Goal: Find specific page/section: Find specific page/section

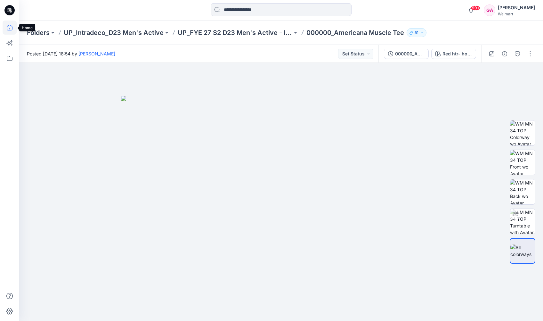
click at [11, 29] on icon at bounding box center [10, 27] width 14 height 14
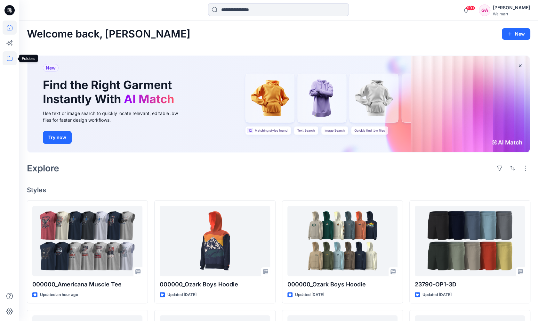
click at [10, 55] on icon at bounding box center [10, 58] width 14 height 14
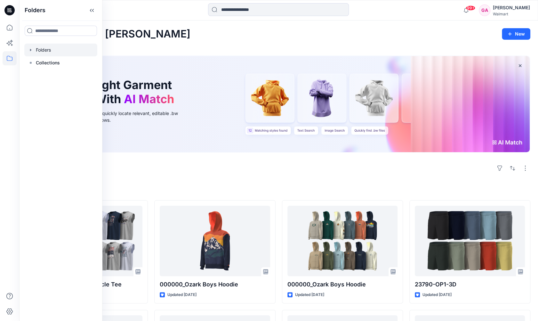
click at [60, 52] on div at bounding box center [60, 50] width 73 height 13
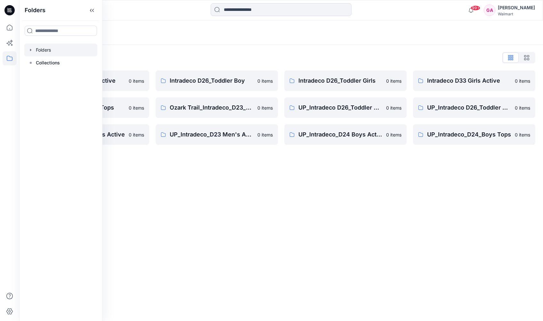
click at [279, 63] on div "Folders List Intradeco D24 Boys Active 0 items Intradeco_D24_Boys Tops 0 items …" at bounding box center [281, 99] width 524 height 108
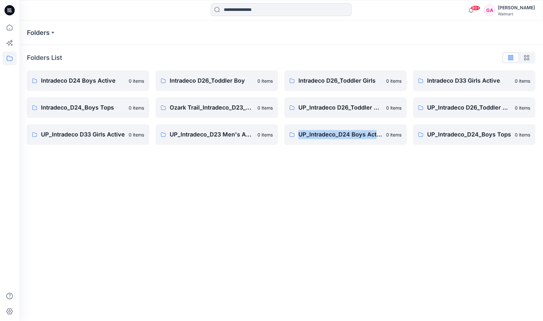
drag, startPoint x: 288, startPoint y: 185, endPoint x: 380, endPoint y: 205, distance: 94.5
click at [380, 205] on div "Folders Folders List Intradeco D24 Boys Active 0 items Intradeco_D24_Boys Tops …" at bounding box center [281, 170] width 524 height 300
click at [370, 200] on div "Folders Folders List Intradeco D24 Boys Active 0 items Intradeco_D24_Boys Tops …" at bounding box center [281, 170] width 524 height 300
click at [323, 180] on div "Folders Folders List Intradeco D24 Boys Active 0 items Intradeco_D24_Boys Tops …" at bounding box center [281, 170] width 524 height 300
click at [9, 27] on icon at bounding box center [10, 27] width 14 height 14
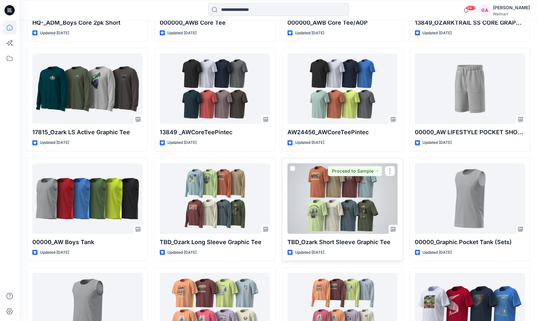
scroll to position [920, 0]
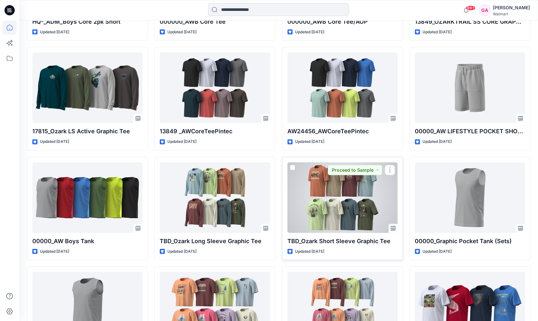
click at [336, 198] on div at bounding box center [343, 197] width 110 height 70
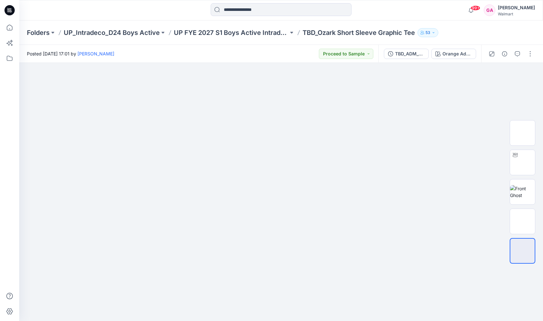
click at [393, 9] on div at bounding box center [281, 10] width 262 height 14
click at [7, 28] on icon at bounding box center [10, 28] width 6 height 6
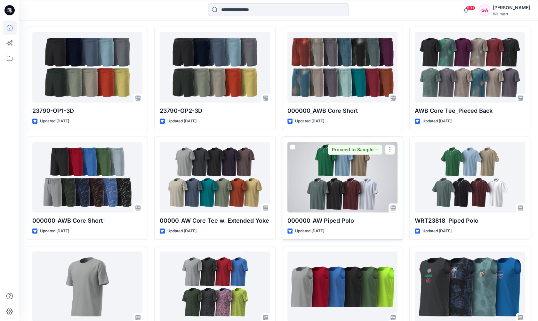
scroll to position [288, 0]
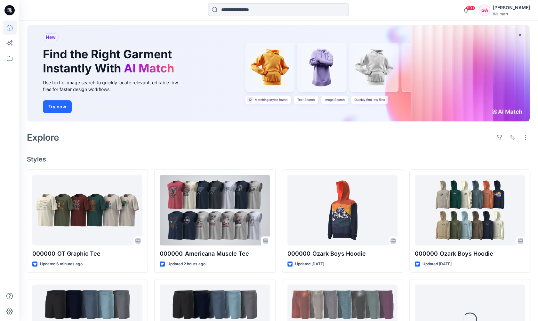
scroll to position [32, 0]
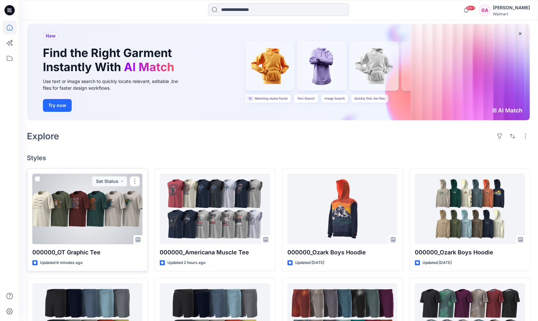
click at [108, 228] on div at bounding box center [87, 209] width 110 height 70
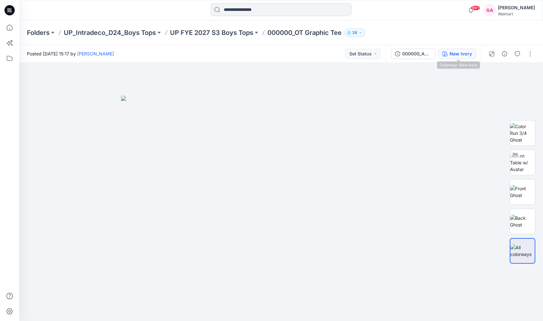
click at [455, 53] on div "New Ivory" at bounding box center [461, 53] width 22 height 7
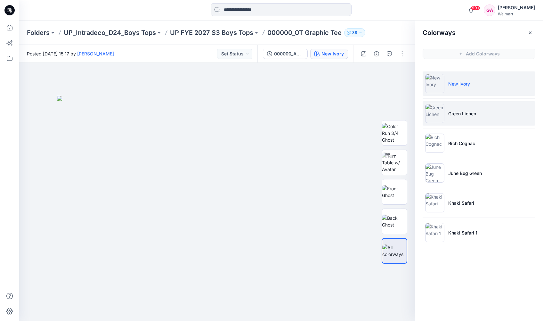
click at [459, 110] on p "Green Lichen" at bounding box center [462, 113] width 28 height 7
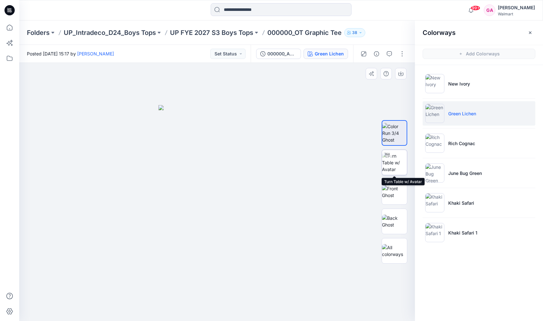
click at [395, 166] on img at bounding box center [394, 162] width 25 height 20
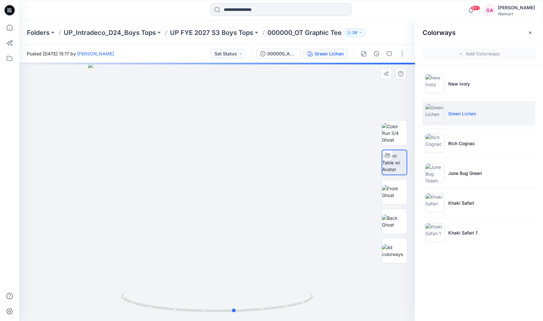
drag, startPoint x: 259, startPoint y: 147, endPoint x: 277, endPoint y: 150, distance: 18.4
click at [277, 150] on div at bounding box center [217, 192] width 396 height 258
drag, startPoint x: 308, startPoint y: 211, endPoint x: 251, endPoint y: 215, distance: 57.4
click at [251, 215] on div at bounding box center [217, 192] width 396 height 258
